Goal: Information Seeking & Learning: Understand process/instructions

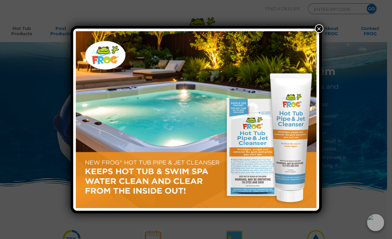
click at [320, 31] on button "×" at bounding box center [319, 28] width 9 height 9
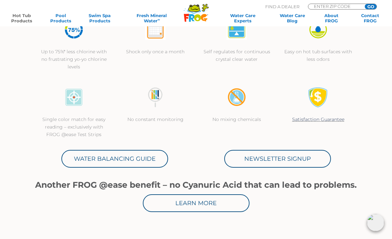
scroll to position [208, 0]
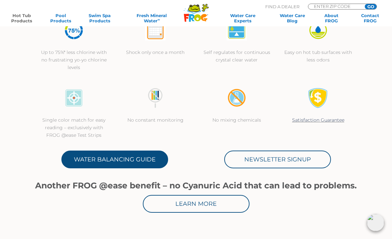
click at [81, 158] on link "Water Balancing Guide" at bounding box center [114, 159] width 107 height 18
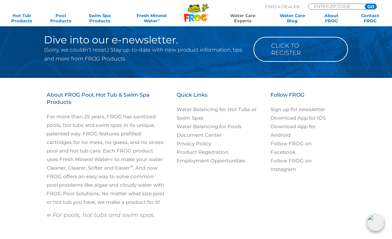
scroll to position [793, 0]
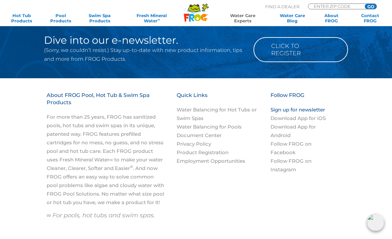
click at [301, 107] on link "Sign up for newsletter" at bounding box center [297, 110] width 54 height 6
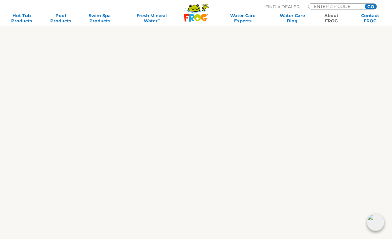
scroll to position [281, 0]
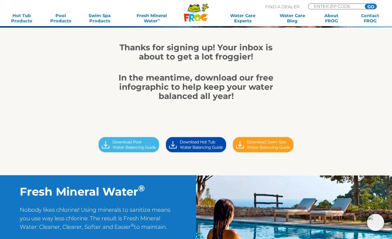
scroll to position [74, 0]
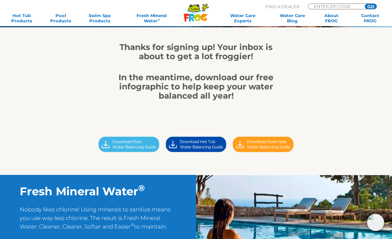
click at [198, 141] on img at bounding box center [195, 144] width 67 height 19
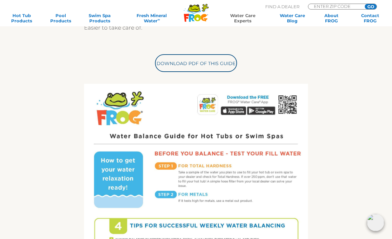
scroll to position [204, 0]
click at [339, 6] on input "ENTER ZIP CODE" at bounding box center [335, 6] width 44 height 5
type input "18940"
click at [371, 7] on input "GO" at bounding box center [371, 6] width 12 height 5
click at [373, 6] on input "GO" at bounding box center [371, 6] width 12 height 5
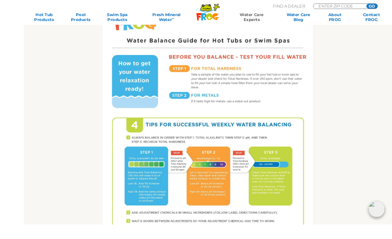
scroll to position [309, 0]
